Goal: Information Seeking & Learning: Learn about a topic

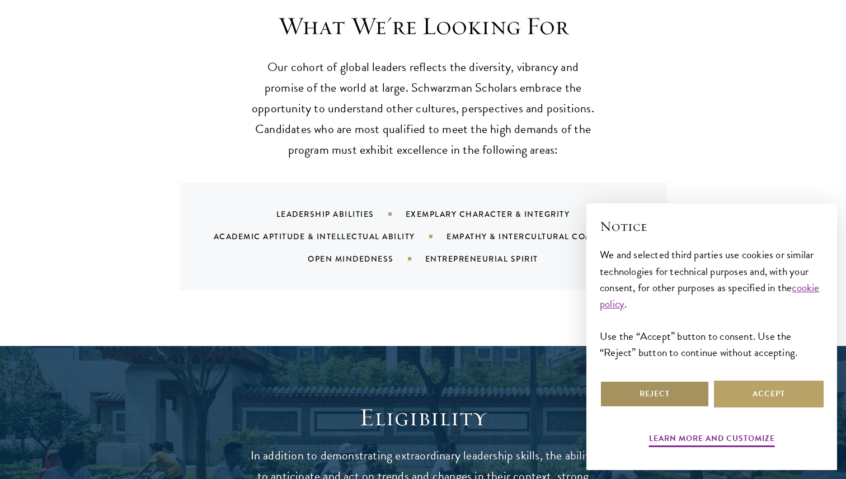
click at [681, 399] on button "Reject" at bounding box center [654, 394] width 110 height 27
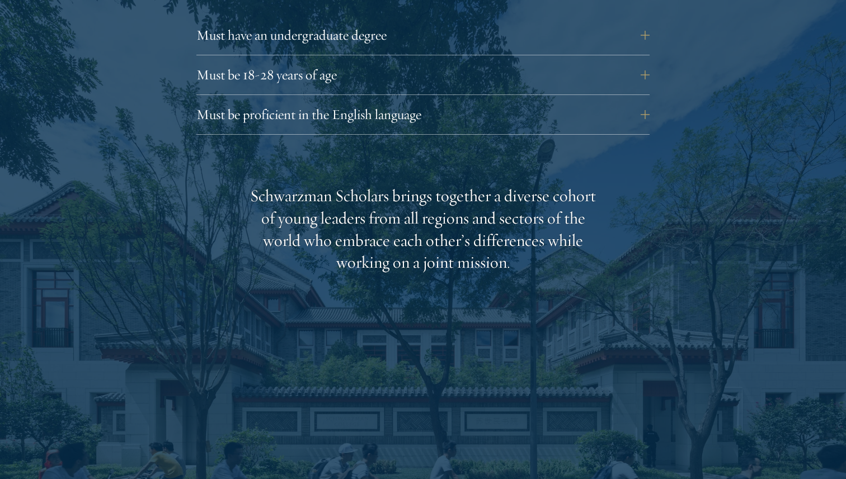
scroll to position [1849, 0]
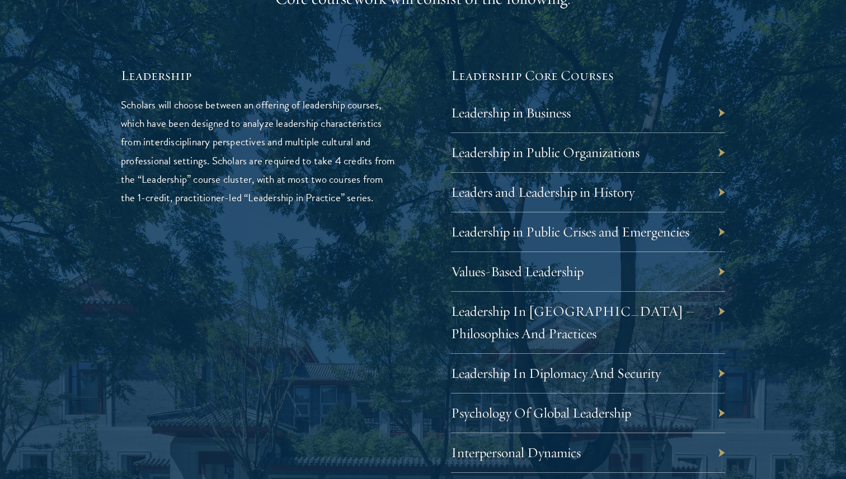
scroll to position [1850, 0]
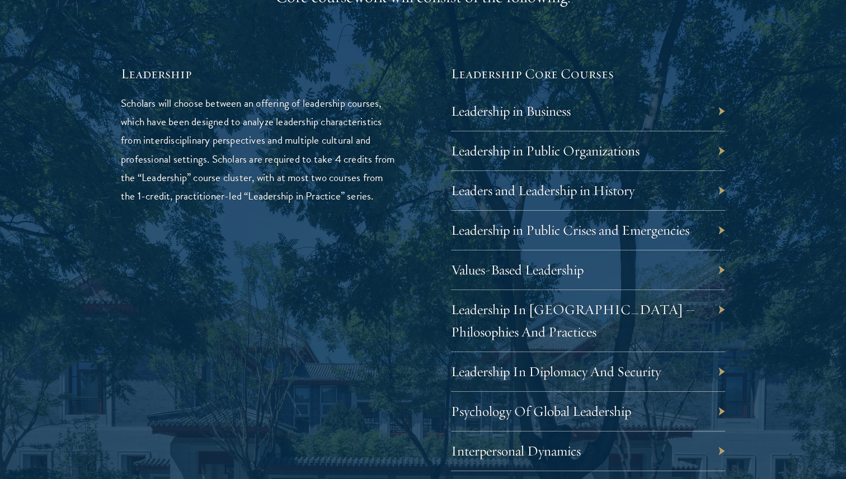
click at [722, 145] on div "Leadership in Public Organizations" at bounding box center [588, 151] width 274 height 40
click at [650, 150] on div "Leadership in Public Organizations" at bounding box center [588, 151] width 274 height 40
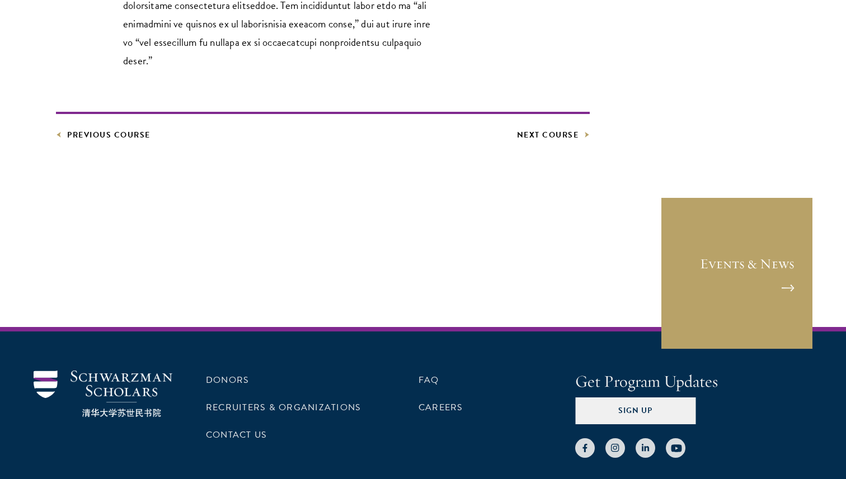
scroll to position [763, 0]
